Goal: Transaction & Acquisition: Book appointment/travel/reservation

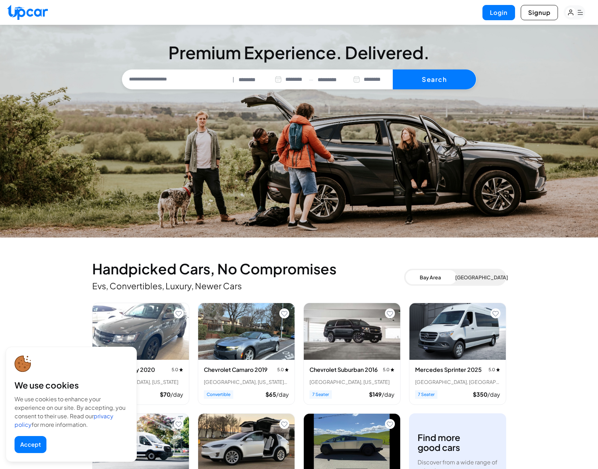
select select "********"
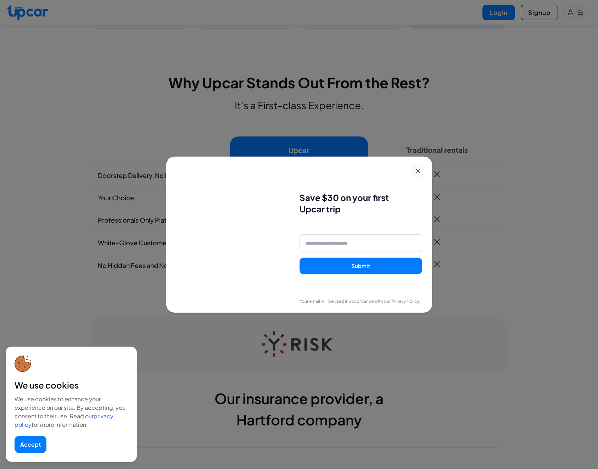
scroll to position [490, 0]
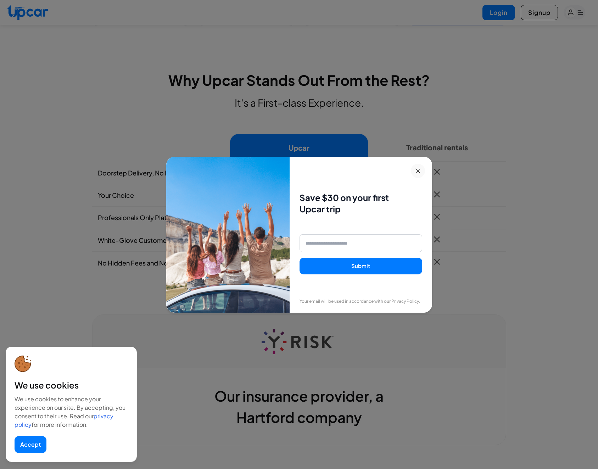
click at [417, 170] on icon at bounding box center [418, 171] width 5 height 5
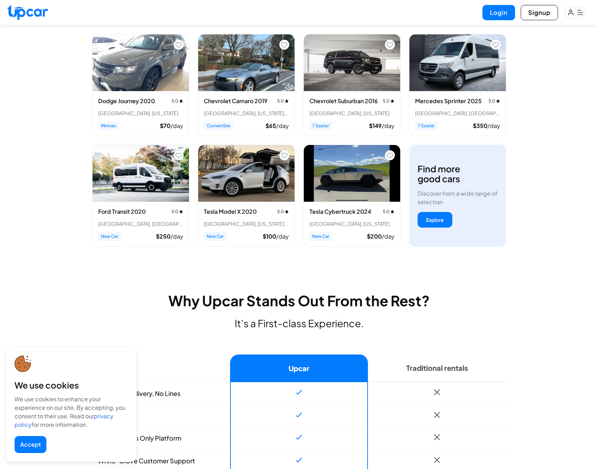
scroll to position [0, 0]
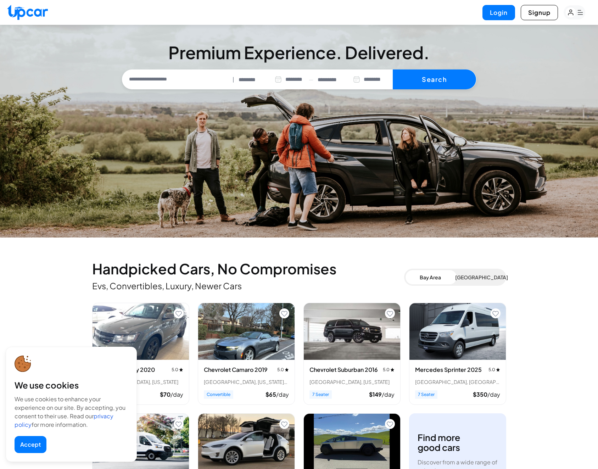
click at [582, 14] on rect "button" at bounding box center [575, 12] width 22 height 14
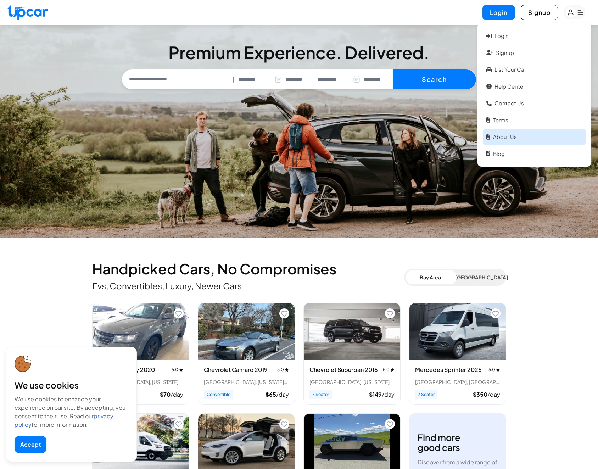
click at [504, 139] on link "About Us" at bounding box center [534, 136] width 103 height 15
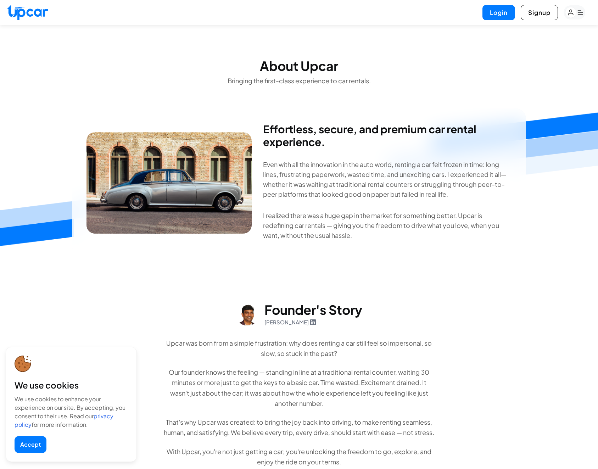
click at [580, 15] on rect "button" at bounding box center [575, 12] width 22 height 14
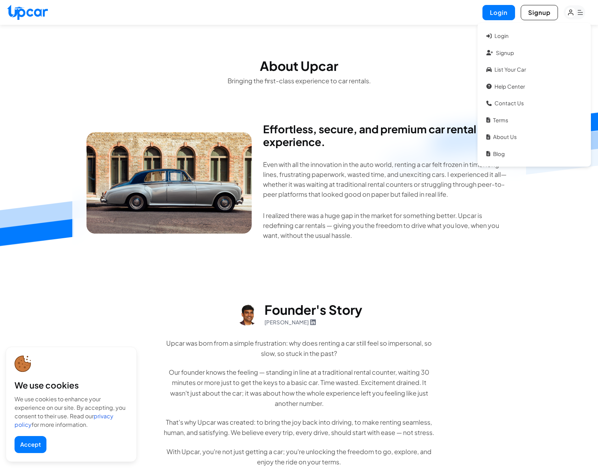
click at [557, 298] on div "Effortless, secure, and premium car rental experience. Even with all the innova…" at bounding box center [299, 412] width 598 height 606
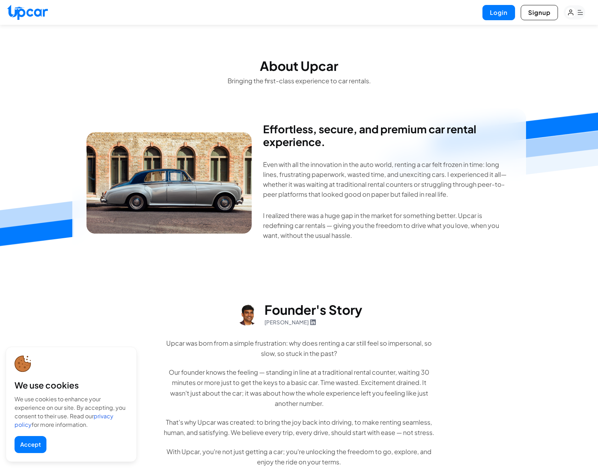
click at [581, 12] on icon "button" at bounding box center [580, 12] width 5 height 5
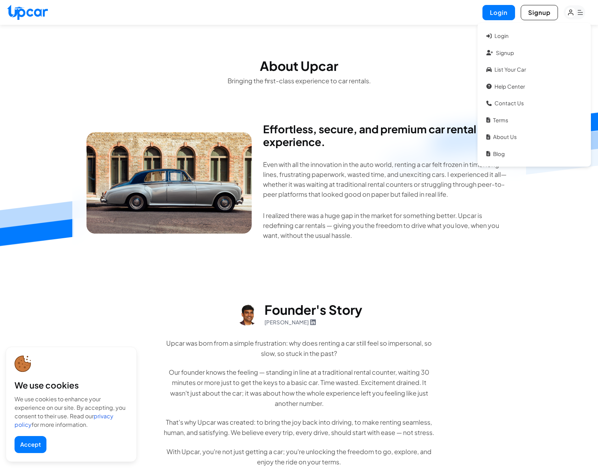
click at [567, 236] on section "Effortless, secure, and premium car rental experience. Even with all the innova…" at bounding box center [299, 183] width 598 height 149
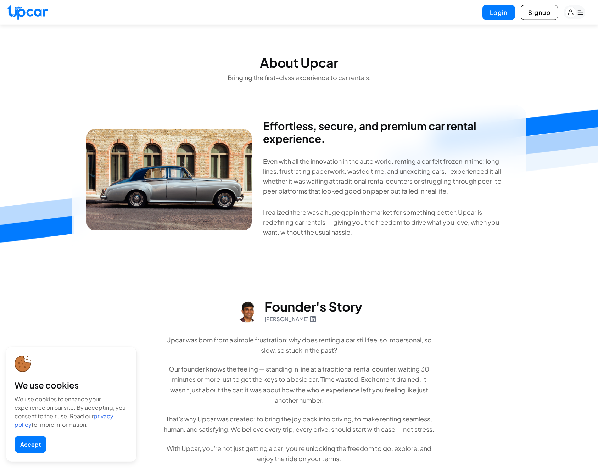
scroll to position [408, 0]
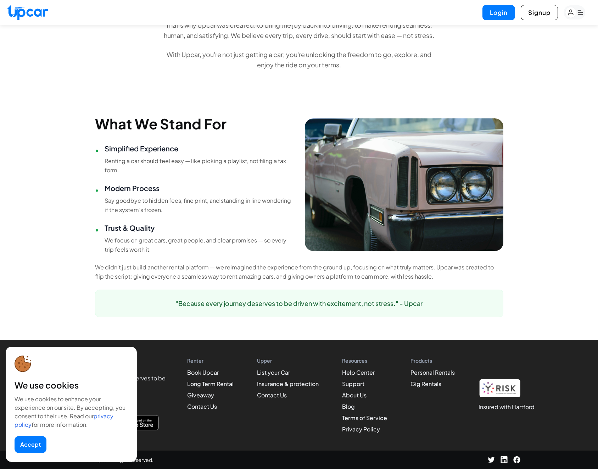
click at [38, 451] on button "Accept" at bounding box center [31, 444] width 32 height 17
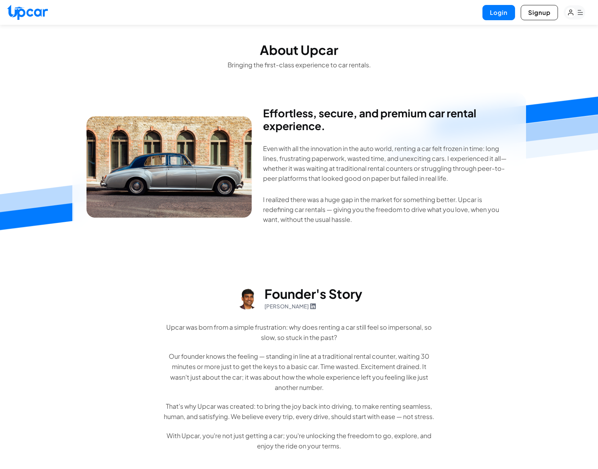
scroll to position [0, 0]
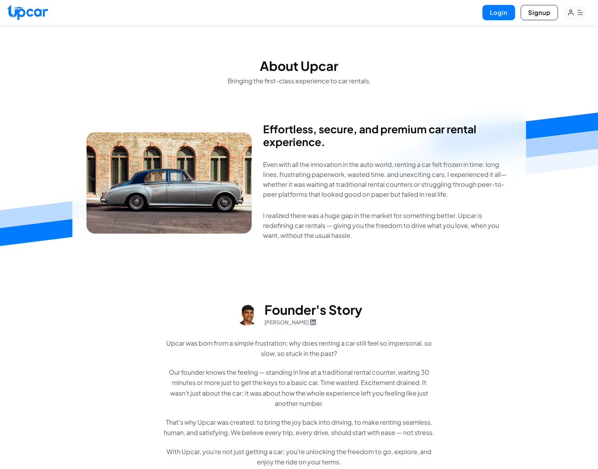
click at [32, 15] on img at bounding box center [27, 12] width 41 height 15
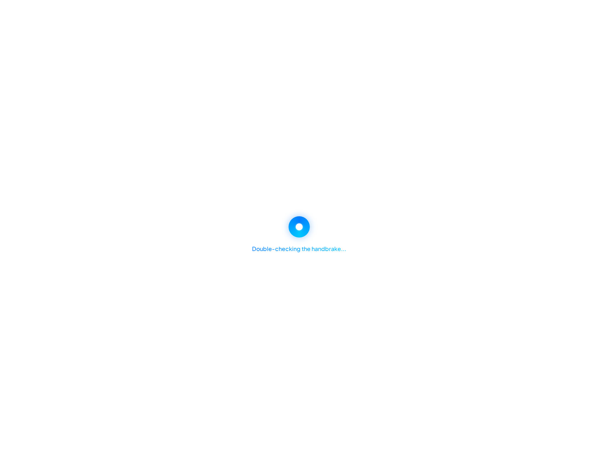
select select "********"
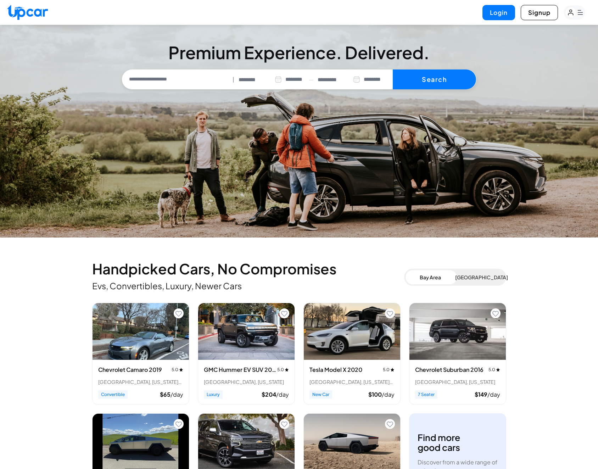
click at [494, 281] on button "[GEOGRAPHIC_DATA]" at bounding box center [480, 277] width 50 height 14
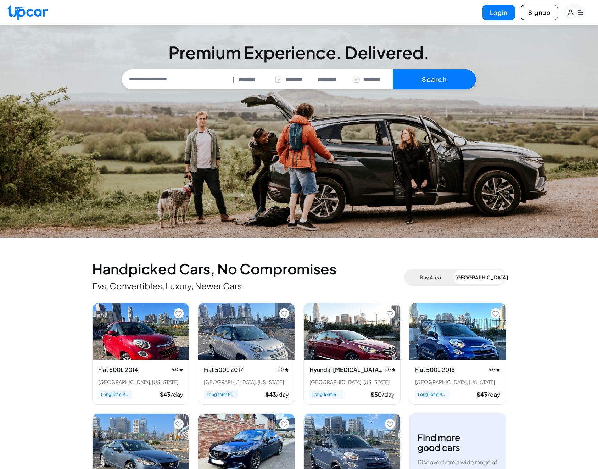
click at [422, 281] on button "Bay Area" at bounding box center [431, 277] width 50 height 14
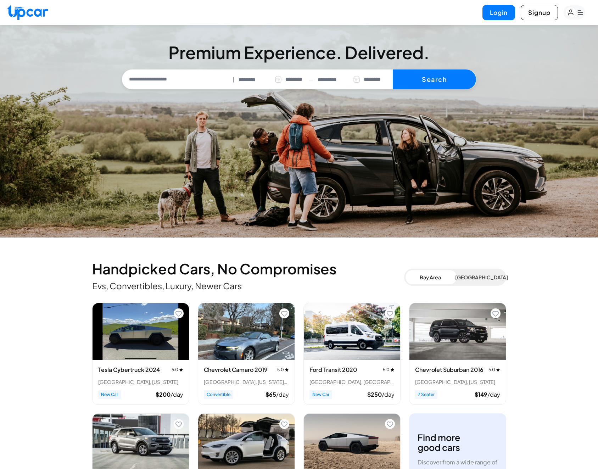
click at [475, 277] on button "[GEOGRAPHIC_DATA]" at bounding box center [480, 277] width 50 height 14
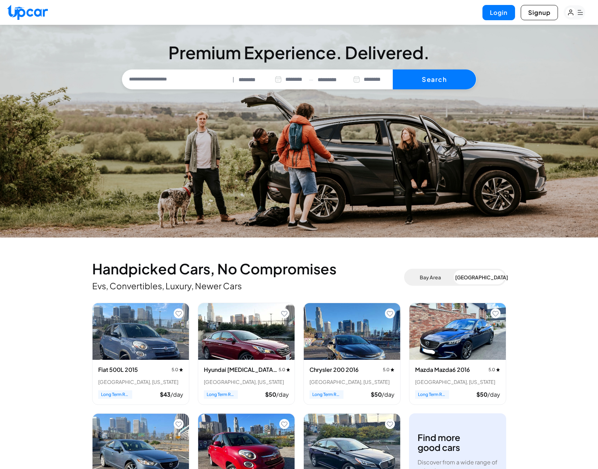
click at [440, 279] on button "Bay Area" at bounding box center [431, 277] width 50 height 14
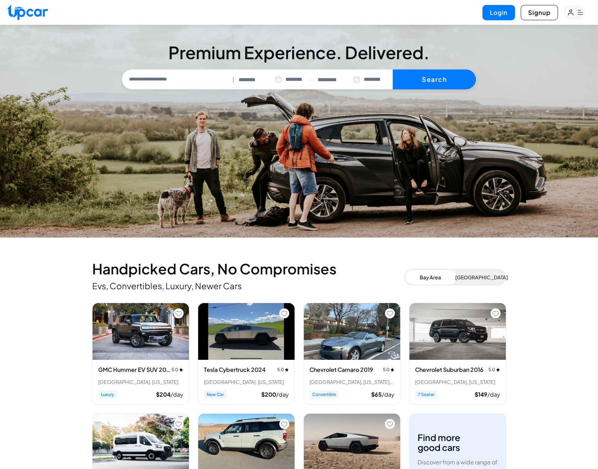
click at [477, 277] on button "[GEOGRAPHIC_DATA]" at bounding box center [480, 277] width 50 height 14
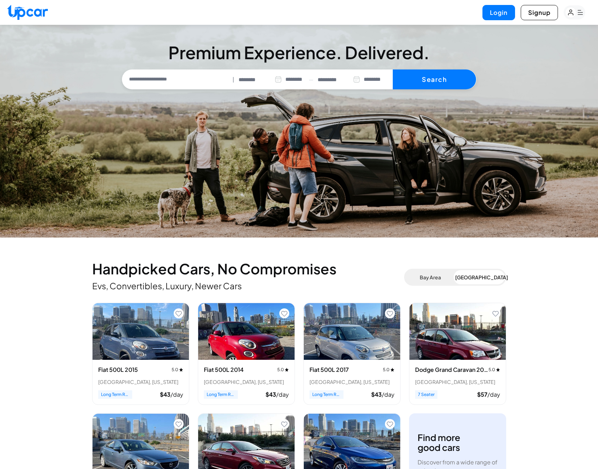
click at [434, 280] on button "Bay Area" at bounding box center [431, 277] width 50 height 14
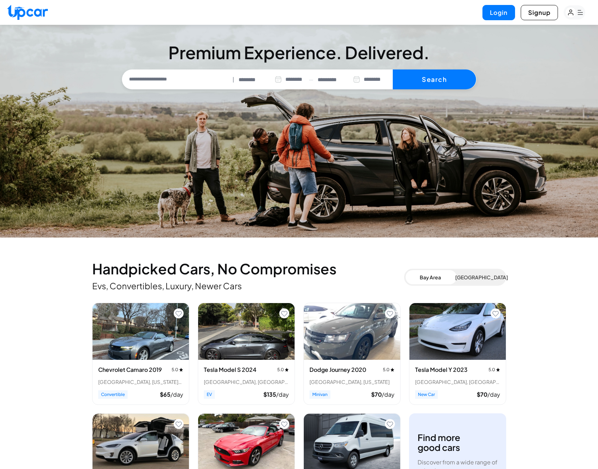
click at [490, 277] on button "[GEOGRAPHIC_DATA]" at bounding box center [480, 277] width 50 height 14
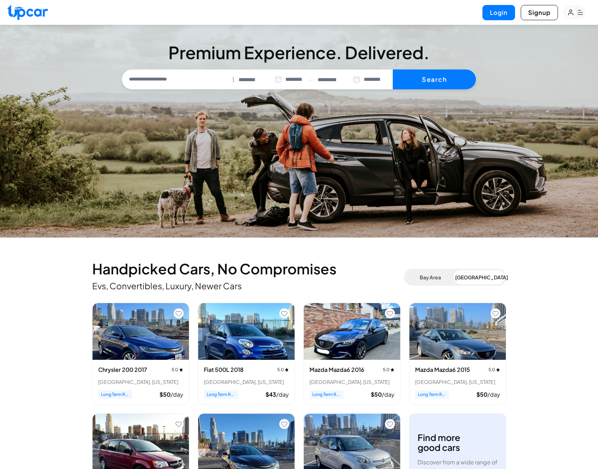
click at [430, 278] on button "Bay Area" at bounding box center [431, 277] width 50 height 14
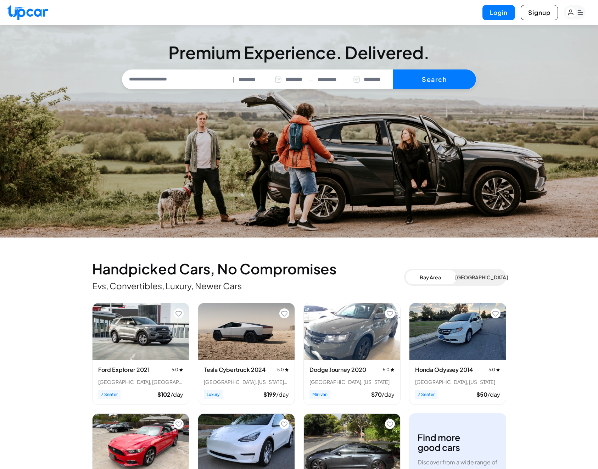
click at [467, 276] on button "[GEOGRAPHIC_DATA]" at bounding box center [480, 277] width 50 height 14
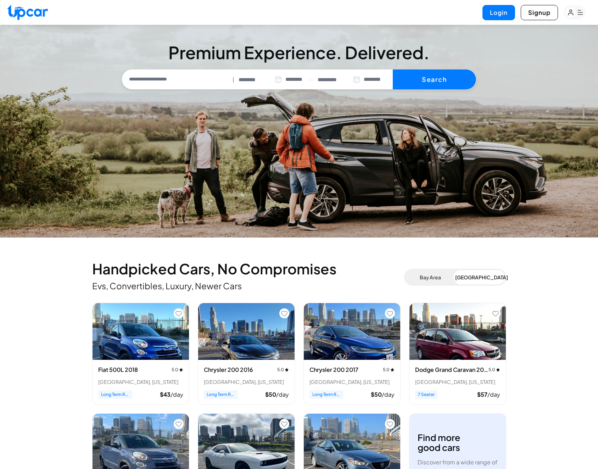
click at [444, 278] on button "Bay Area" at bounding box center [431, 277] width 50 height 14
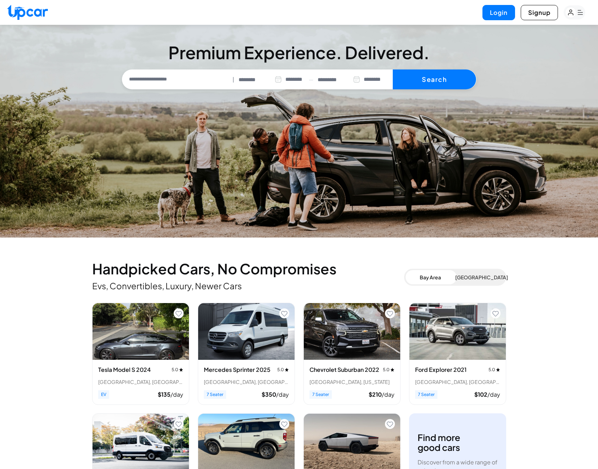
click at [473, 274] on button "[GEOGRAPHIC_DATA]" at bounding box center [480, 277] width 50 height 14
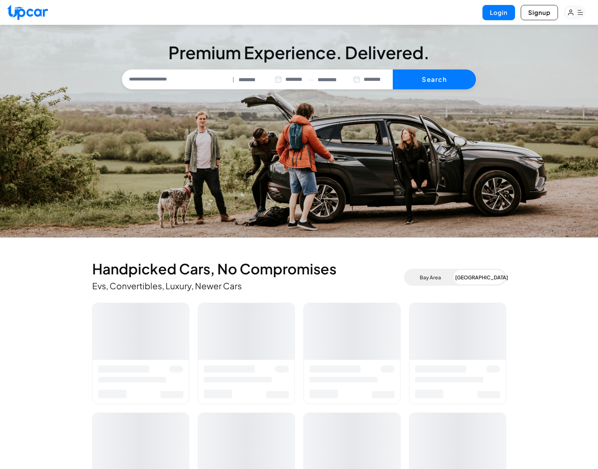
click at [442, 278] on button "Bay Area" at bounding box center [431, 277] width 50 height 14
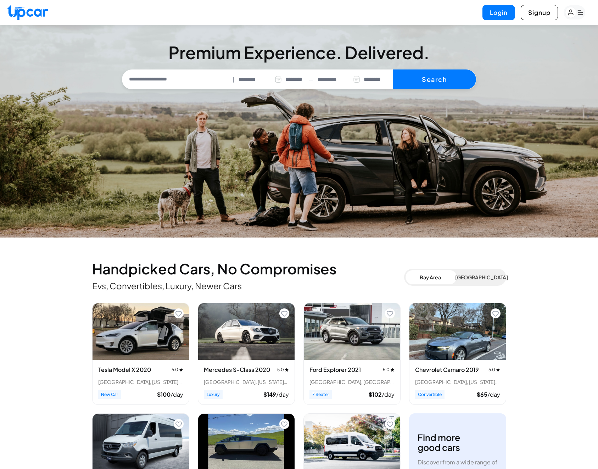
click at [477, 277] on button "[GEOGRAPHIC_DATA]" at bounding box center [480, 277] width 50 height 14
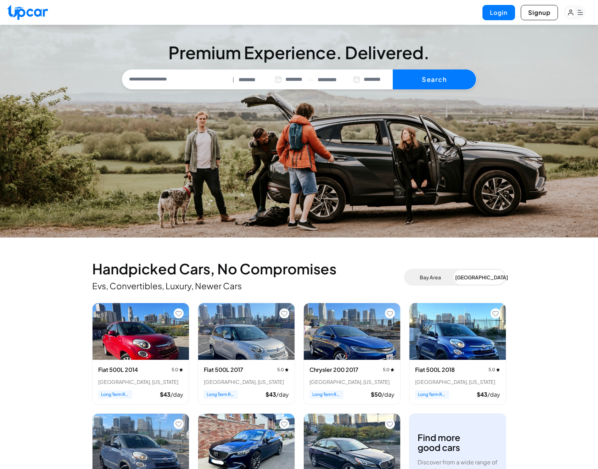
click at [432, 278] on button "Bay Area" at bounding box center [431, 277] width 50 height 14
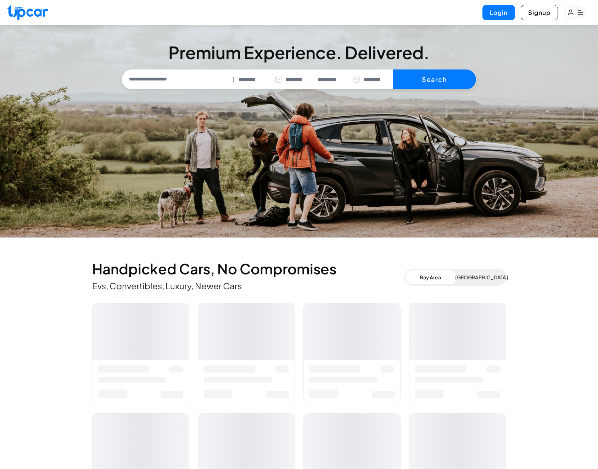
click at [476, 277] on button "[GEOGRAPHIC_DATA]" at bounding box center [480, 277] width 50 height 14
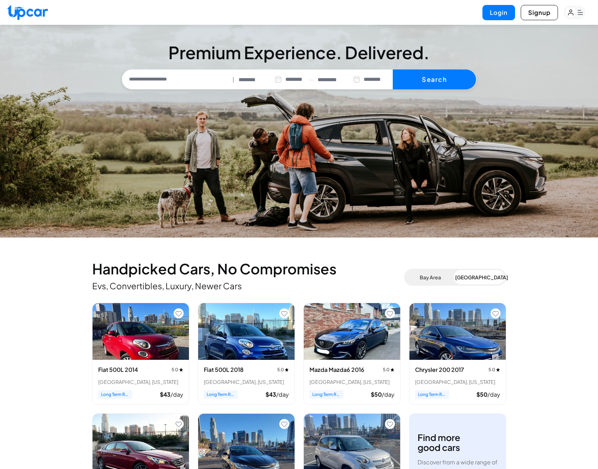
click at [432, 278] on button "Bay Area" at bounding box center [431, 277] width 50 height 14
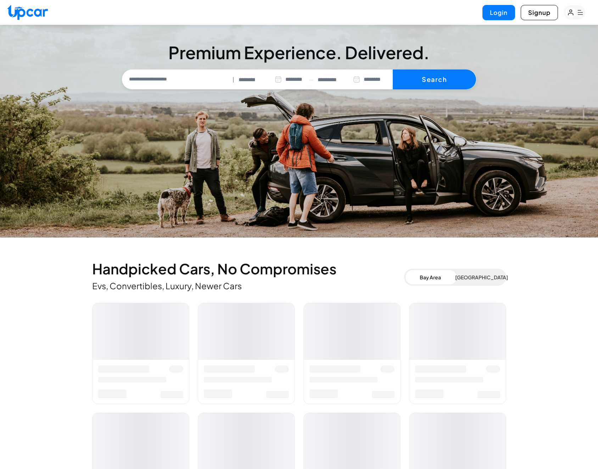
click at [472, 276] on button "[GEOGRAPHIC_DATA]" at bounding box center [480, 277] width 50 height 14
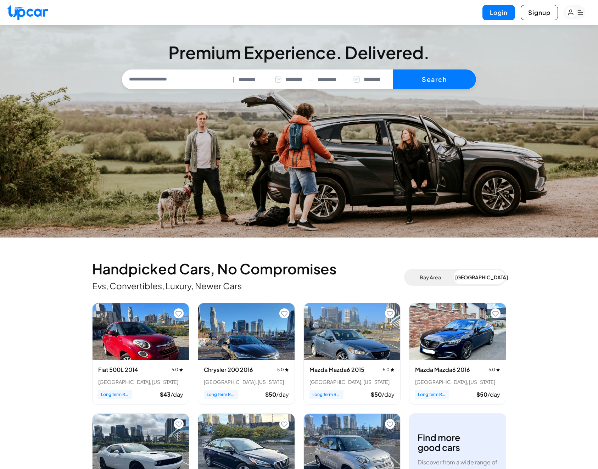
click at [435, 278] on button "Bay Area" at bounding box center [431, 277] width 50 height 14
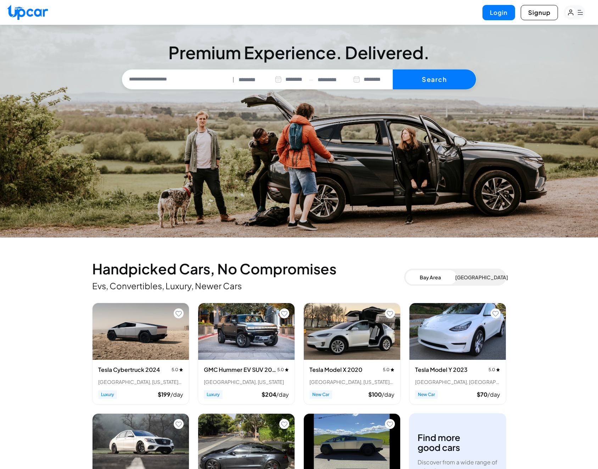
click at [475, 277] on button "[GEOGRAPHIC_DATA]" at bounding box center [480, 277] width 50 height 14
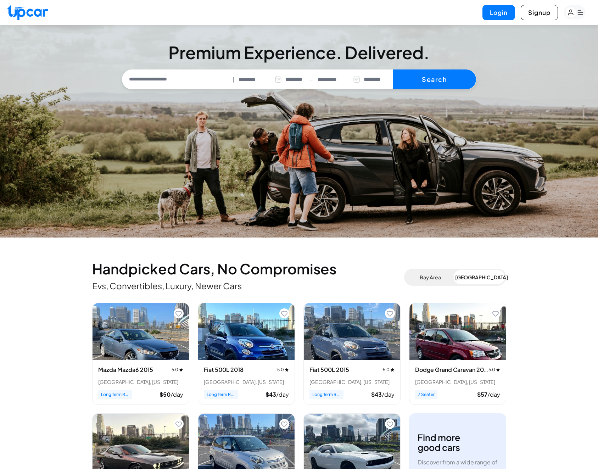
click at [426, 278] on button "Bay Area" at bounding box center [431, 277] width 50 height 14
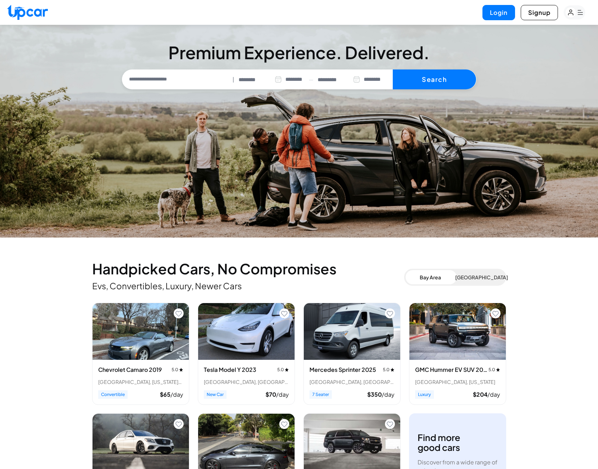
click at [480, 276] on button "[GEOGRAPHIC_DATA]" at bounding box center [480, 277] width 50 height 14
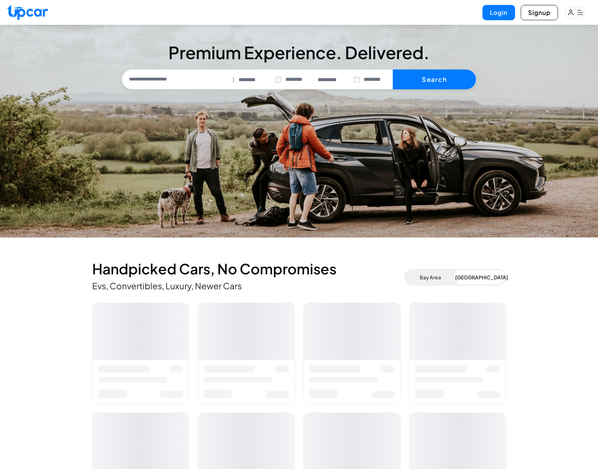
click at [434, 278] on button "Bay Area" at bounding box center [431, 277] width 50 height 14
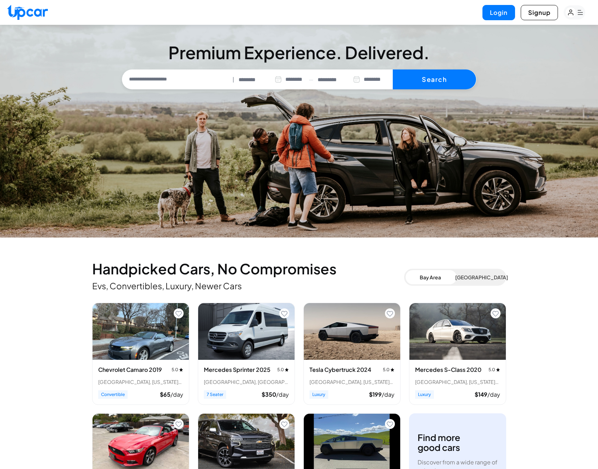
click at [463, 277] on button "[GEOGRAPHIC_DATA]" at bounding box center [480, 277] width 50 height 14
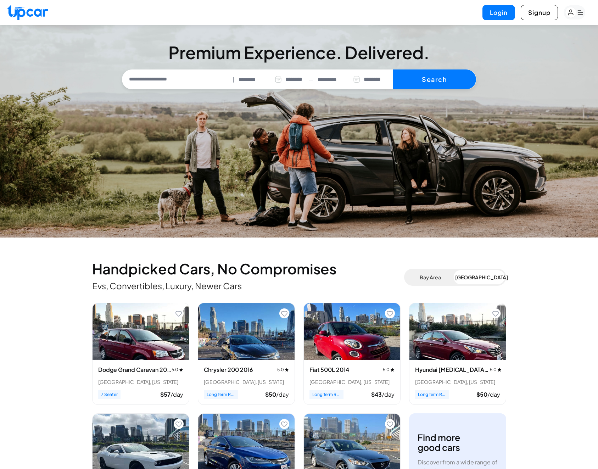
click at [433, 277] on button "Bay Area" at bounding box center [431, 277] width 50 height 14
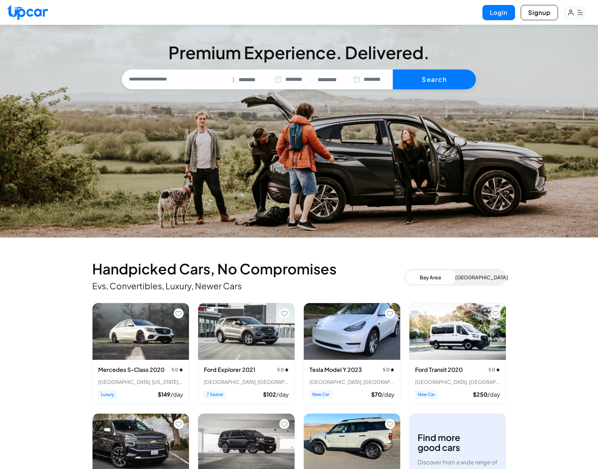
click at [469, 281] on button "[GEOGRAPHIC_DATA]" at bounding box center [480, 277] width 50 height 14
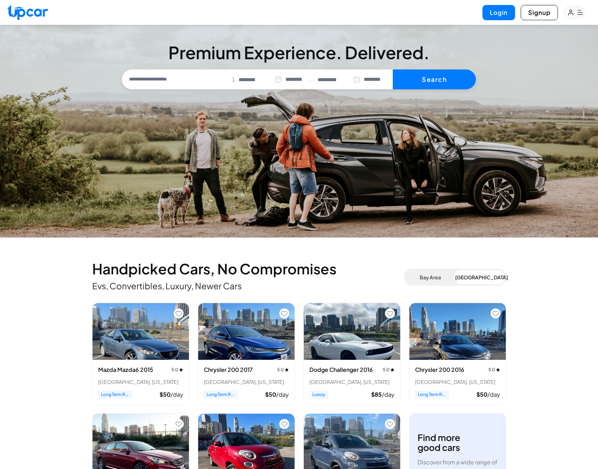
click at [437, 280] on button "Bay Area" at bounding box center [431, 277] width 50 height 14
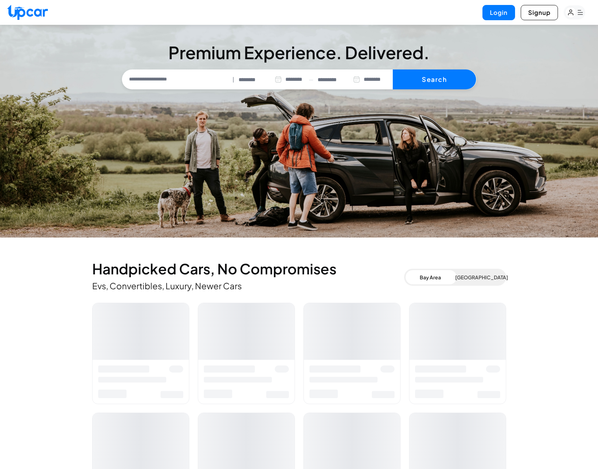
click at [478, 275] on button "[GEOGRAPHIC_DATA]" at bounding box center [480, 277] width 50 height 14
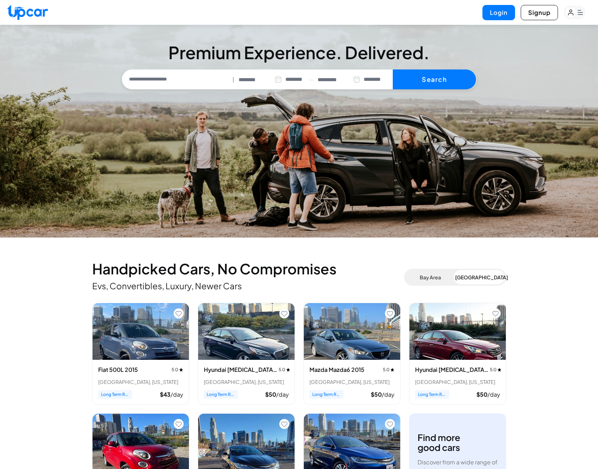
click at [431, 278] on button "Bay Area" at bounding box center [431, 277] width 50 height 14
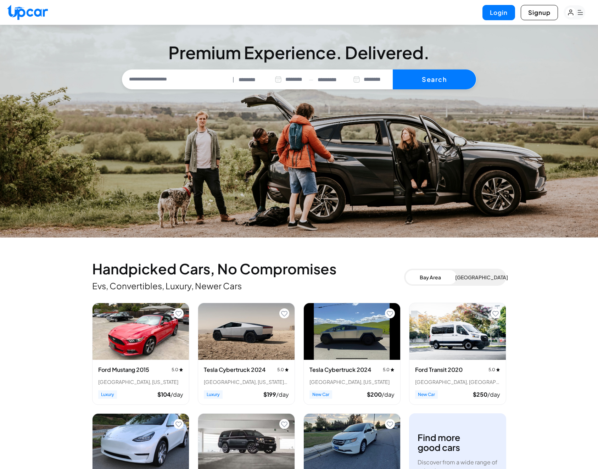
click at [487, 276] on button "[GEOGRAPHIC_DATA]" at bounding box center [480, 277] width 50 height 14
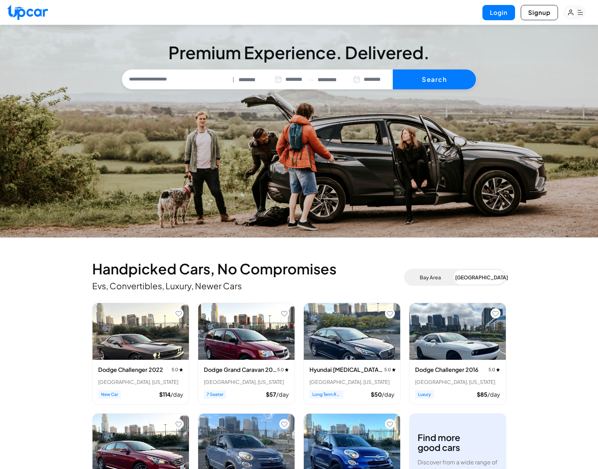
click at [434, 278] on button "Bay Area" at bounding box center [431, 277] width 50 height 14
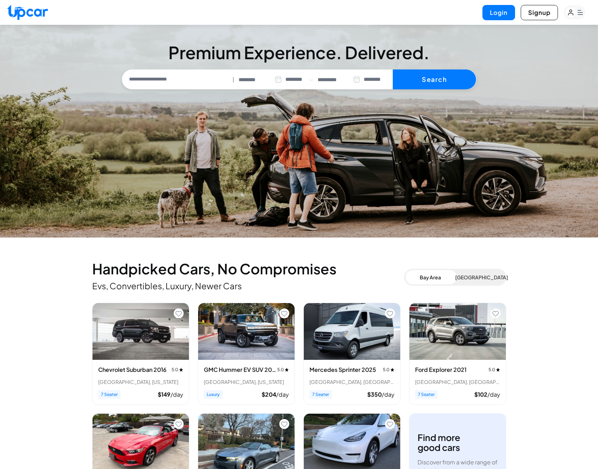
click at [490, 272] on button "[GEOGRAPHIC_DATA]" at bounding box center [480, 277] width 50 height 14
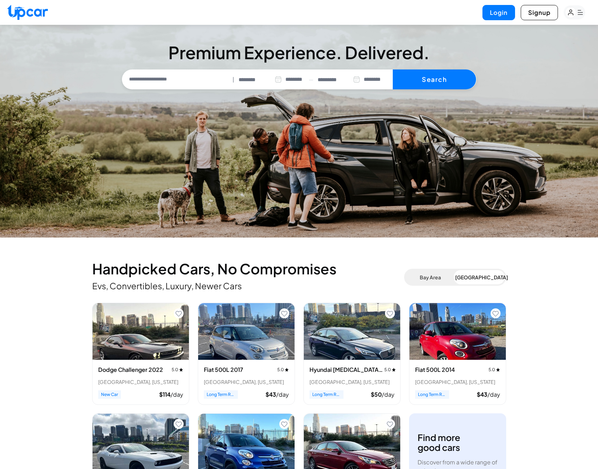
click at [427, 277] on button "Bay Area" at bounding box center [431, 277] width 50 height 14
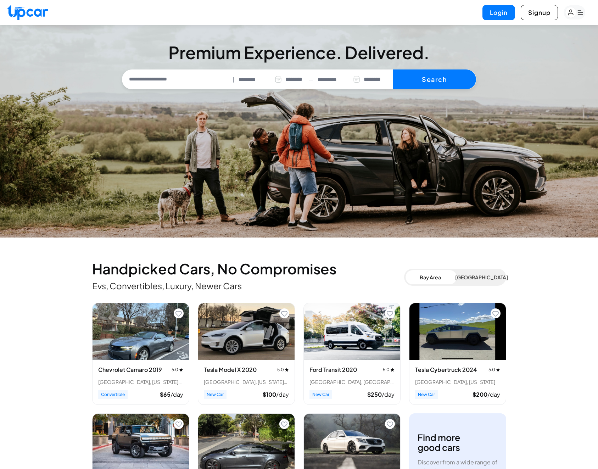
click at [479, 278] on button "[GEOGRAPHIC_DATA]" at bounding box center [480, 277] width 50 height 14
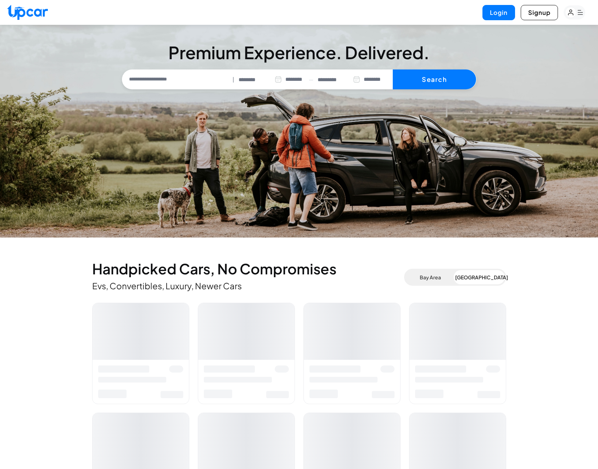
click at [431, 278] on button "Bay Area" at bounding box center [431, 277] width 50 height 14
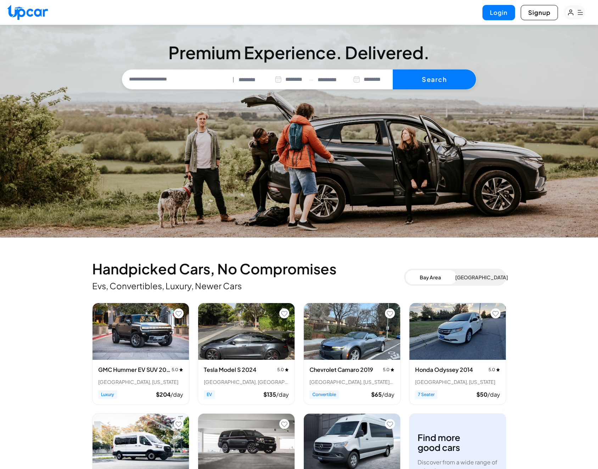
click at [480, 278] on button "[GEOGRAPHIC_DATA]" at bounding box center [480, 277] width 50 height 14
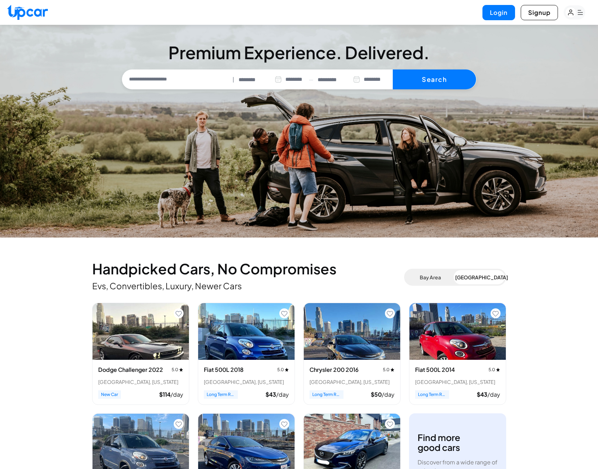
click at [426, 279] on button "Bay Area" at bounding box center [431, 277] width 50 height 14
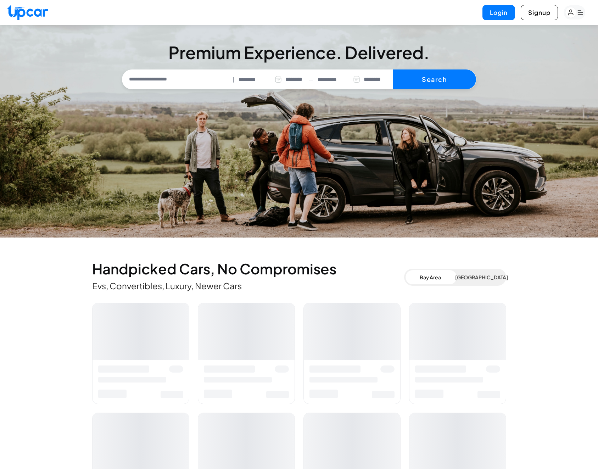
click at [480, 276] on button "[GEOGRAPHIC_DATA]" at bounding box center [480, 277] width 50 height 14
click at [425, 277] on button "Bay Area" at bounding box center [431, 277] width 50 height 14
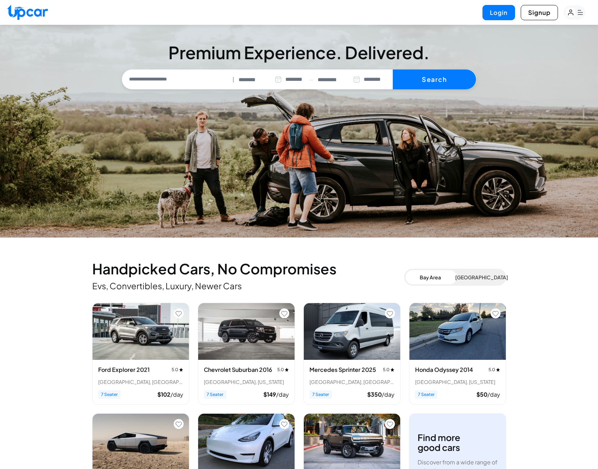
click at [480, 273] on button "[GEOGRAPHIC_DATA]" at bounding box center [480, 277] width 50 height 14
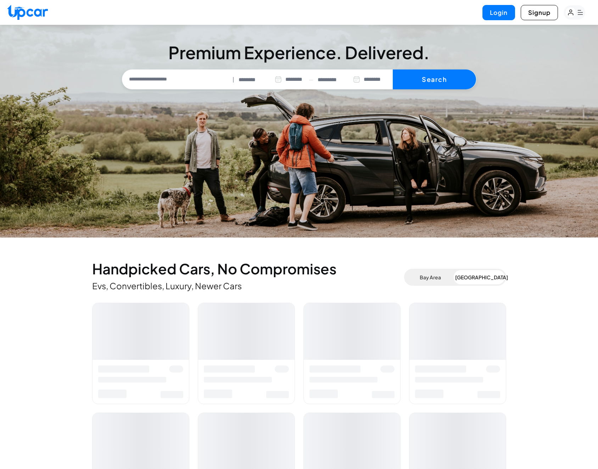
click at [434, 276] on button "Bay Area" at bounding box center [431, 277] width 50 height 14
click at [481, 275] on button "[GEOGRAPHIC_DATA]" at bounding box center [480, 277] width 50 height 14
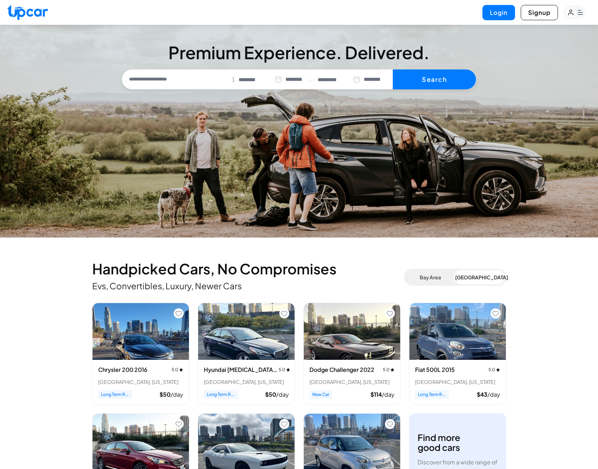
click at [432, 276] on button "Bay Area" at bounding box center [431, 277] width 50 height 14
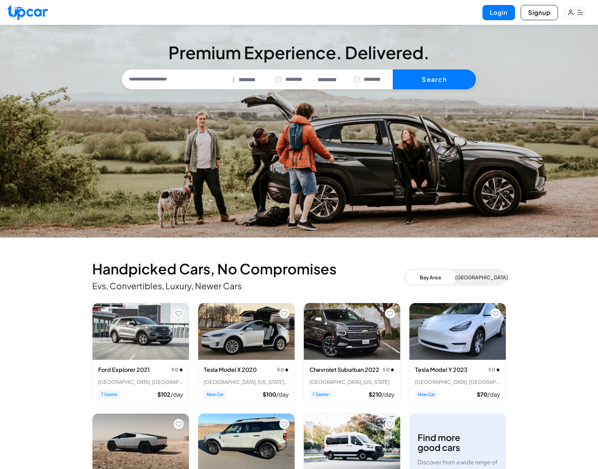
click at [487, 277] on button "[GEOGRAPHIC_DATA]" at bounding box center [480, 277] width 50 height 14
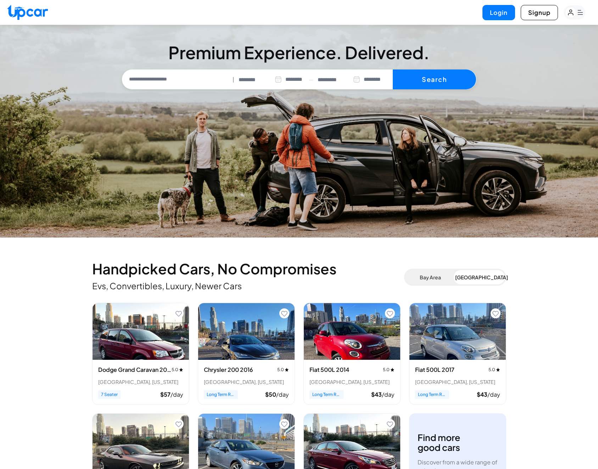
click at [437, 278] on button "Bay Area" at bounding box center [431, 277] width 50 height 14
